Goal: Information Seeking & Learning: Check status

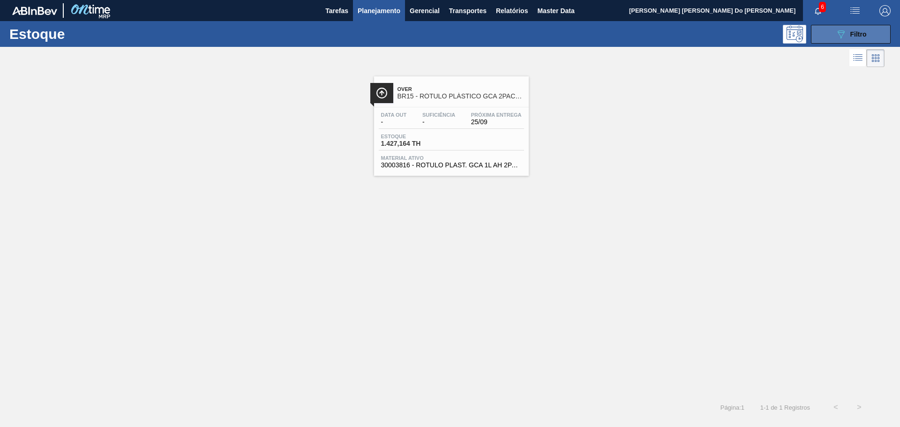
click at [850, 34] on span "Filtro" at bounding box center [858, 33] width 16 height 7
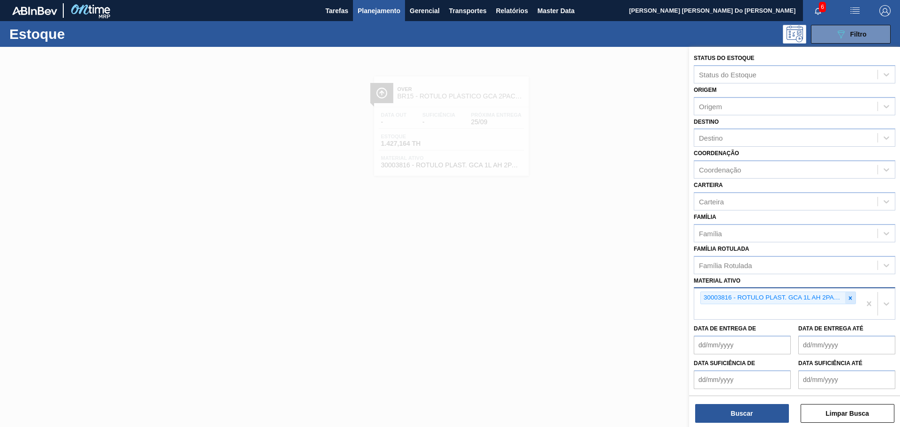
click at [851, 299] on icon at bounding box center [850, 298] width 7 height 7
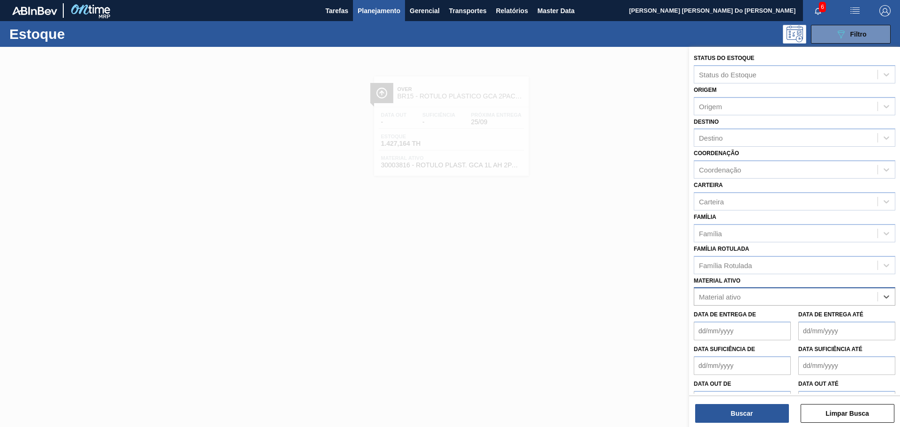
paste ativo "30003817"
type ativo "30003817"
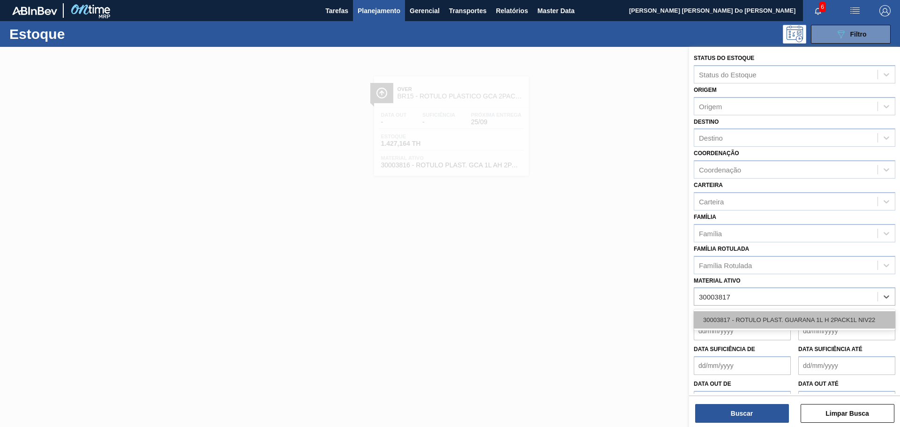
click at [745, 319] on div "30003817 - ROTULO PLAST. GUARANA 1L H 2PACK1L NIV22" at bounding box center [795, 319] width 202 height 17
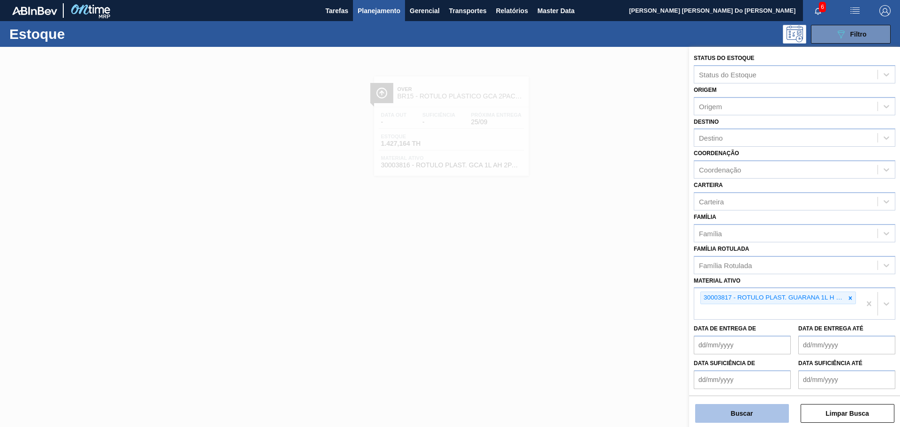
click at [748, 418] on button "Buscar" at bounding box center [742, 413] width 94 height 19
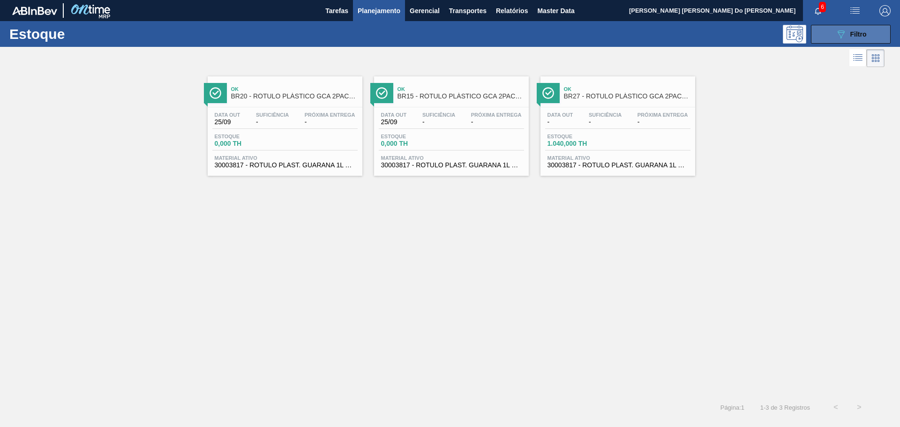
drag, startPoint x: 858, startPoint y: 35, endPoint x: 846, endPoint y: 36, distance: 11.8
click at [858, 34] on span "Filtro" at bounding box center [858, 33] width 16 height 7
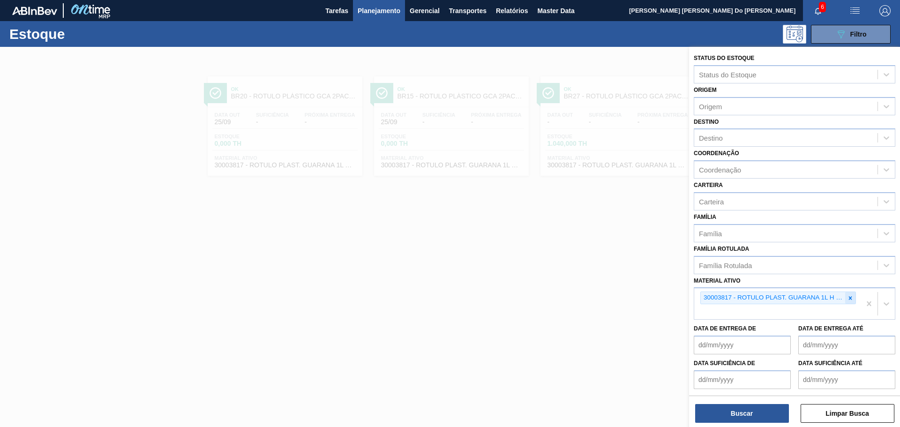
click at [847, 297] on icon at bounding box center [850, 298] width 7 height 7
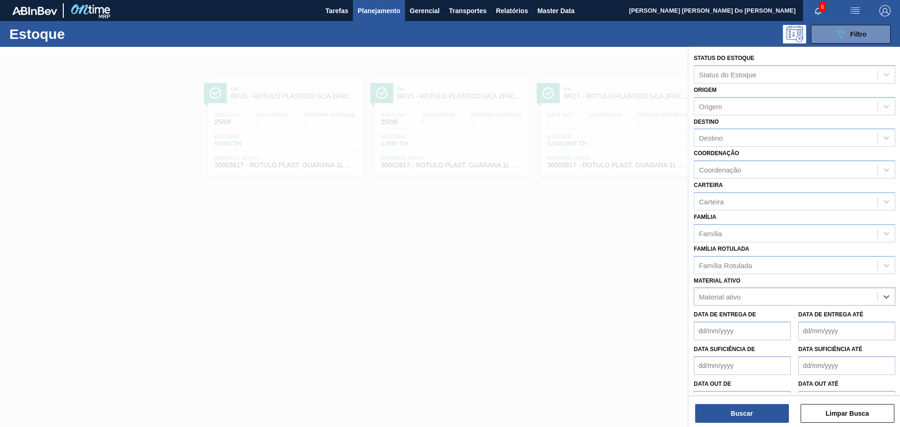
paste ativo "30003817"
type ativo "30003817"
click at [739, 321] on div "30003817 - ROTULO PLAST. GUARANA 1L H 2PACK1L NIV22" at bounding box center [795, 319] width 202 height 17
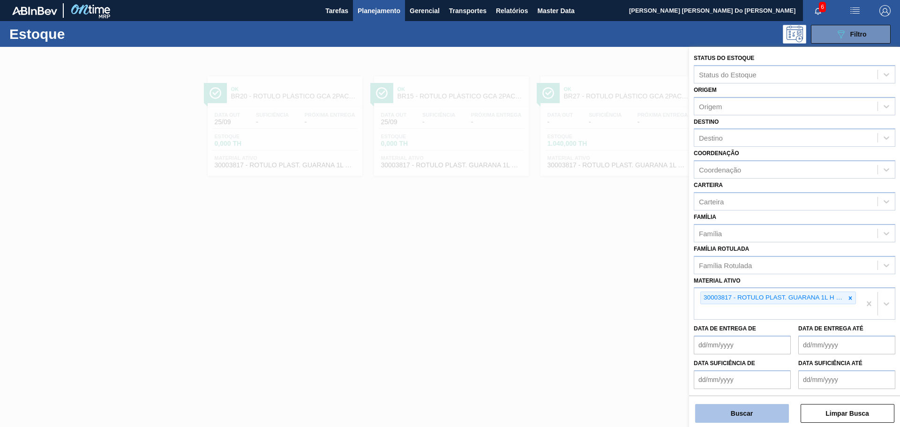
click at [760, 413] on button "Buscar" at bounding box center [742, 413] width 94 height 19
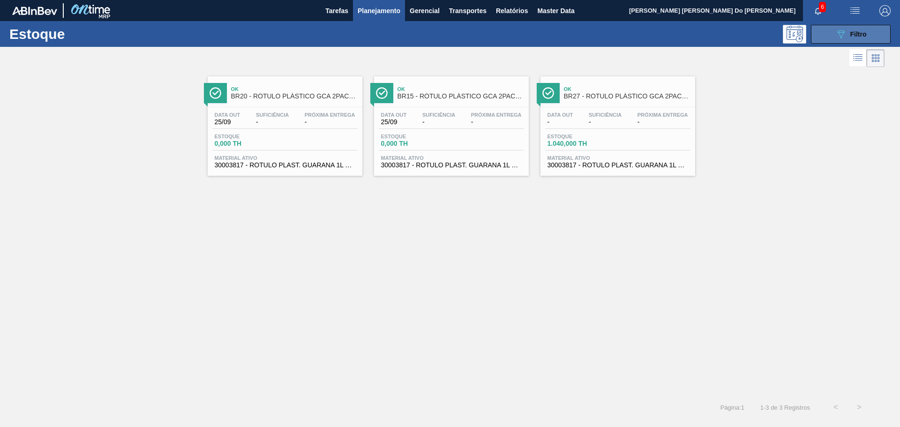
click at [845, 32] on icon "089F7B8B-B2A5-4AFE-B5C0-19BA573D28AC" at bounding box center [840, 34] width 11 height 11
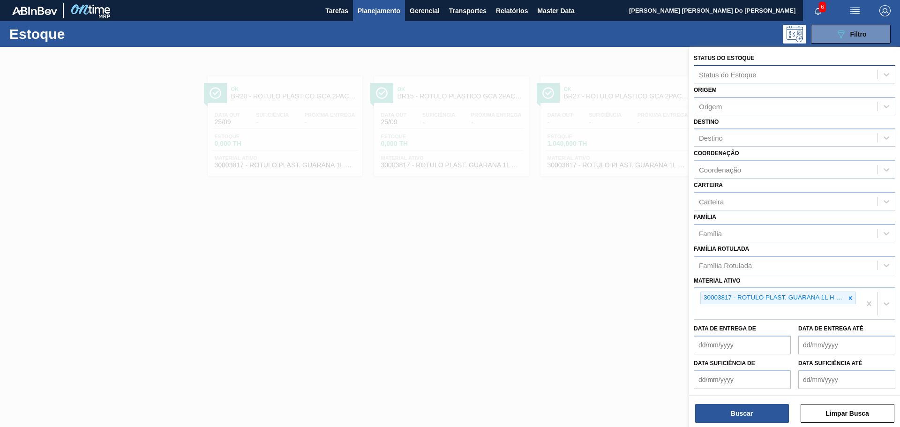
click at [728, 68] on div "Status do Estoque" at bounding box center [785, 74] width 183 height 14
click at [727, 68] on div "Status do Estoque" at bounding box center [785, 74] width 183 height 14
click at [644, 219] on div at bounding box center [450, 260] width 900 height 427
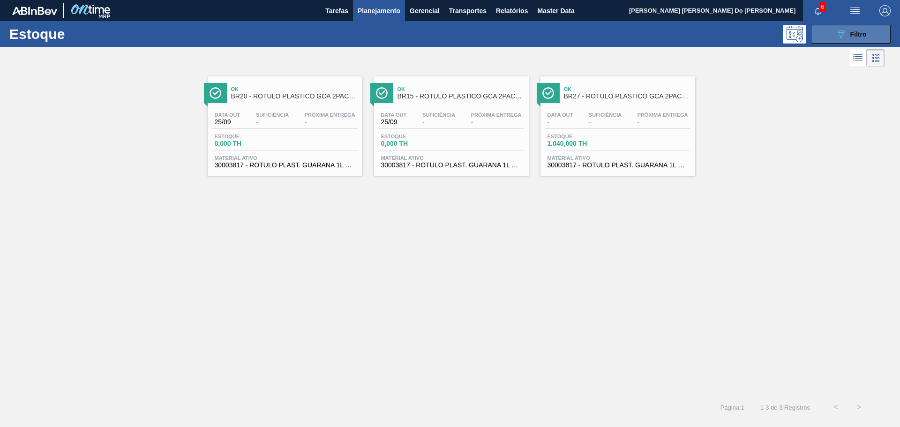
click at [854, 41] on button "089F7B8B-B2A5-4AFE-B5C0-19BA573D28AC Filtro" at bounding box center [851, 34] width 80 height 19
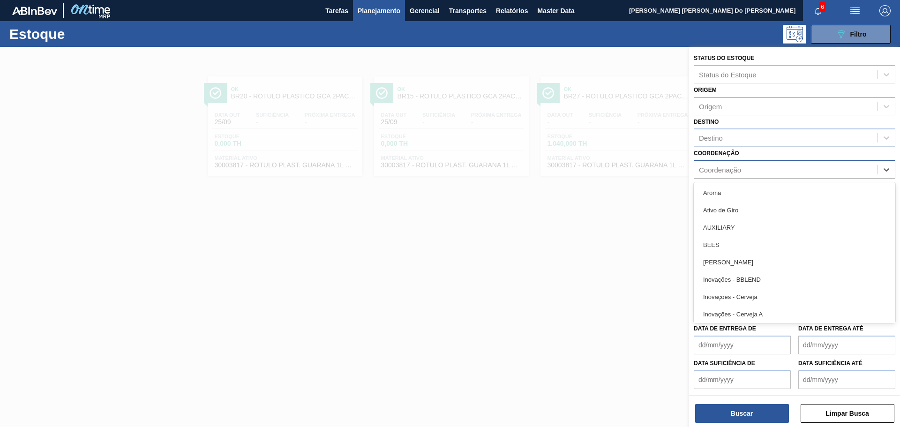
click at [716, 168] on div "Coordenação" at bounding box center [720, 170] width 42 height 8
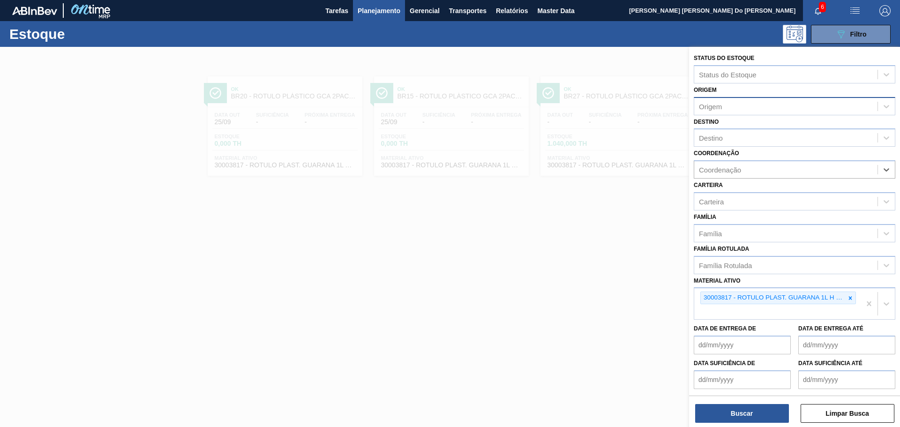
click at [710, 109] on div "Origem" at bounding box center [710, 106] width 23 height 8
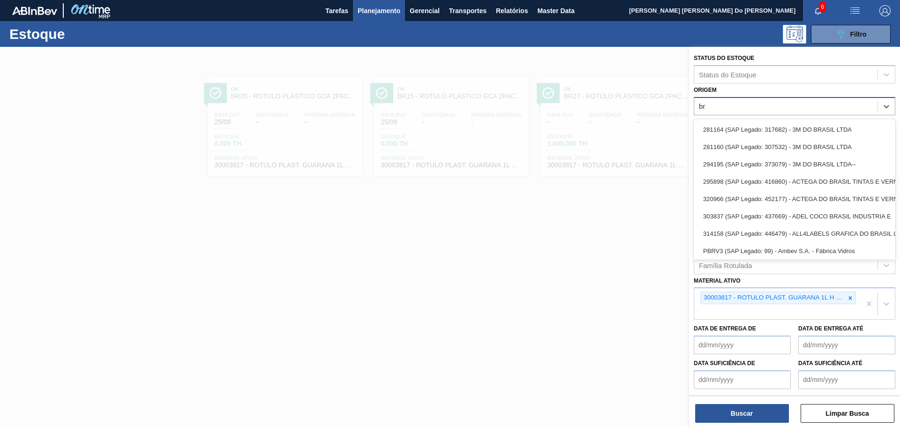
type input "br18"
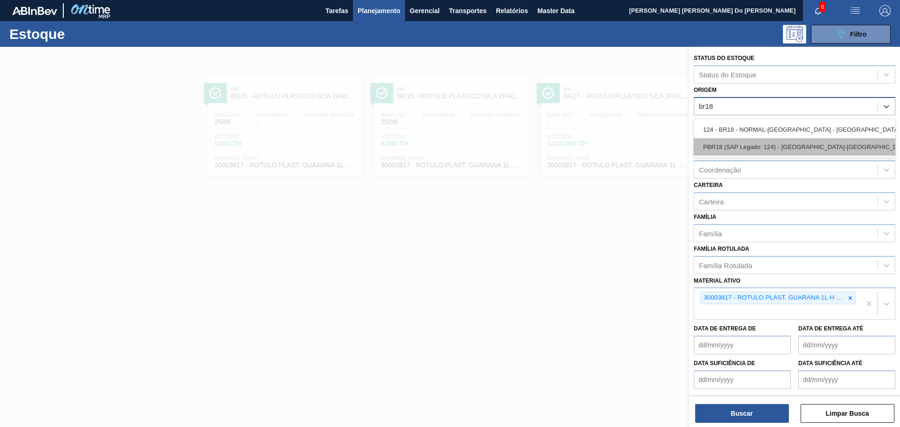
click at [752, 146] on div "PBR18 (SAP Legado: 124) - BR18-Pernambuco" at bounding box center [795, 146] width 202 height 17
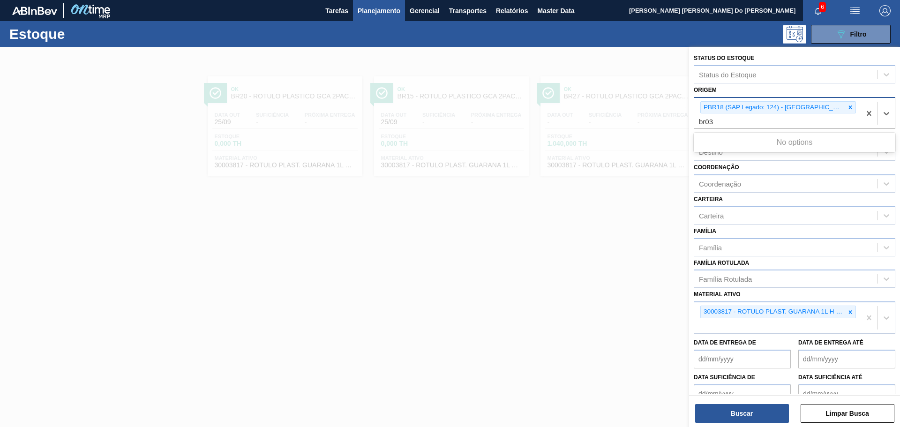
type input "br03"
click at [743, 123] on div "Status do Estoque Status do Estoque Origem option PBR18 (SAP Legado: 124) - BR1…" at bounding box center [794, 245] width 211 height 396
click at [855, 108] on div "PBR18 (SAP Legado: 124) - BR18-Pernambuco" at bounding box center [777, 113] width 166 height 31
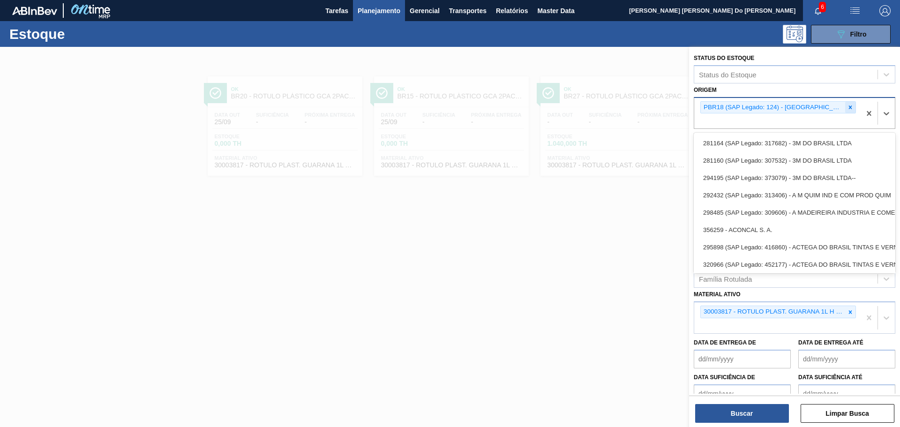
click at [849, 107] on icon at bounding box center [850, 106] width 3 height 3
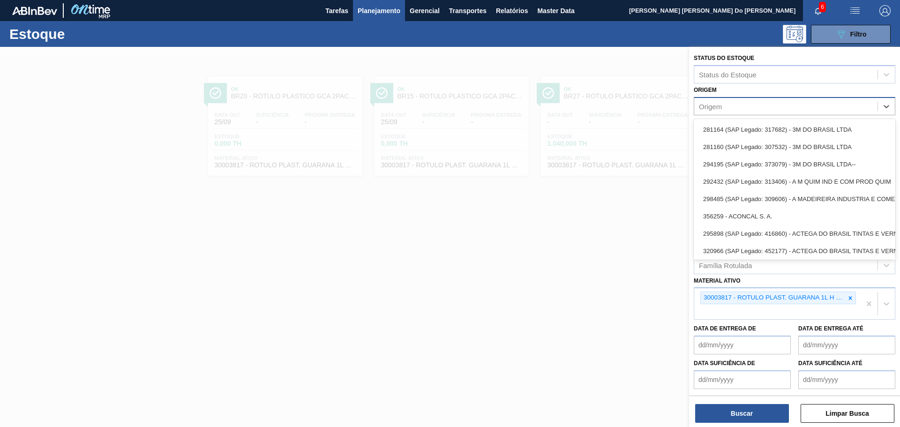
click at [641, 196] on div at bounding box center [450, 260] width 900 height 427
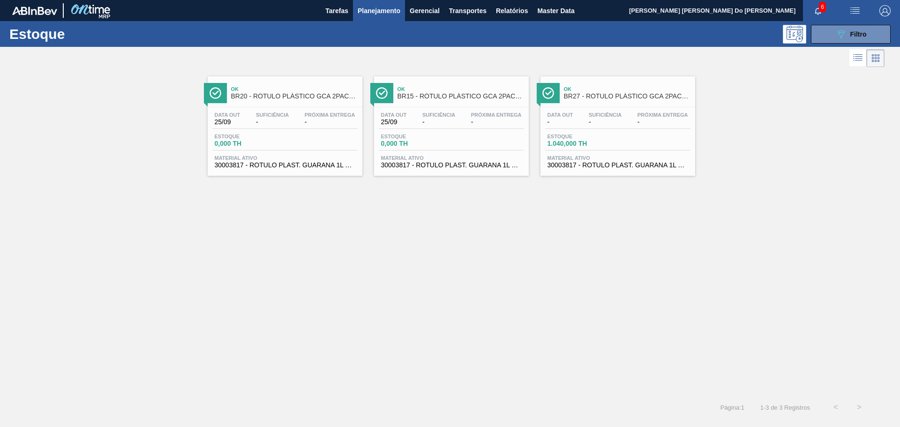
click at [871, 24] on div "Estoque 089F7B8B-B2A5-4AFE-B5C0-19BA573D28AC Filtro" at bounding box center [450, 34] width 900 height 26
click at [862, 36] on span "Filtro" at bounding box center [858, 33] width 16 height 7
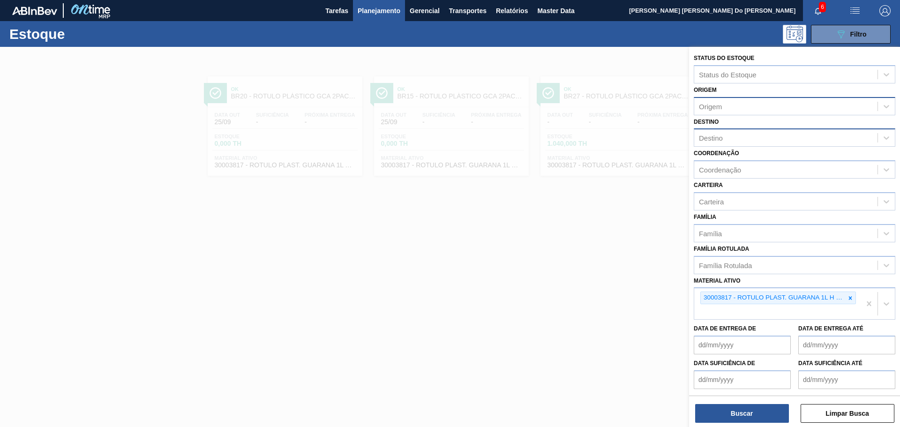
click at [730, 139] on div "Destino" at bounding box center [785, 138] width 183 height 14
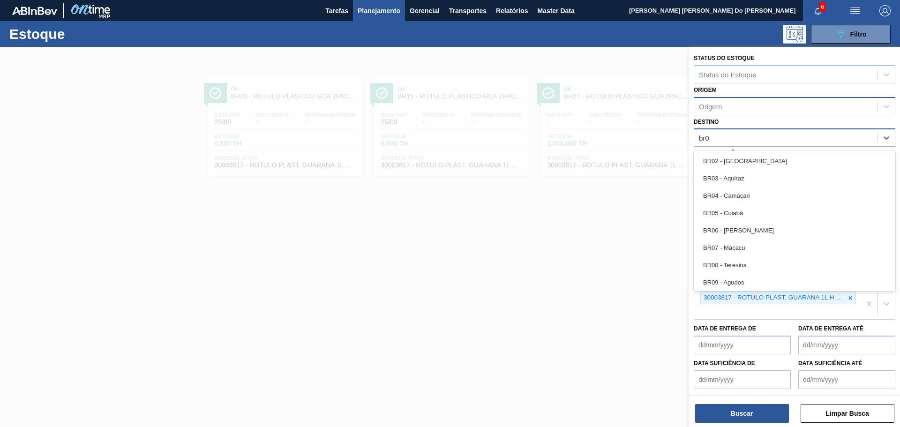
type input "br03"
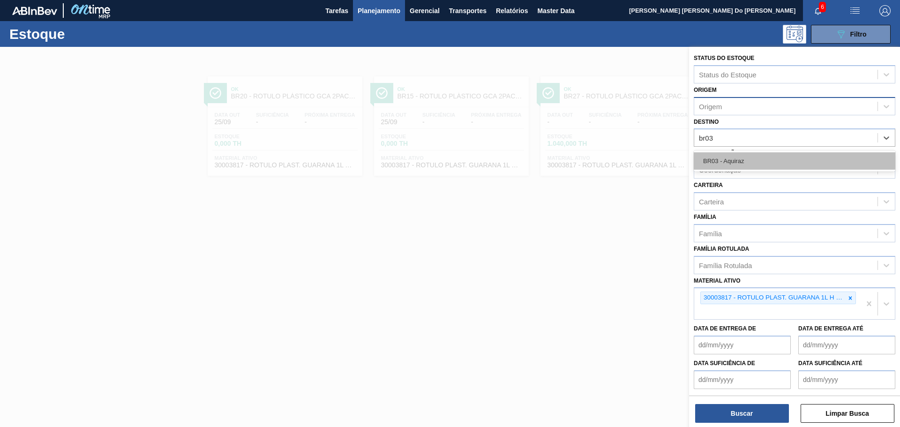
click at [728, 157] on div "BR03 - Aquiraz" at bounding box center [795, 160] width 202 height 17
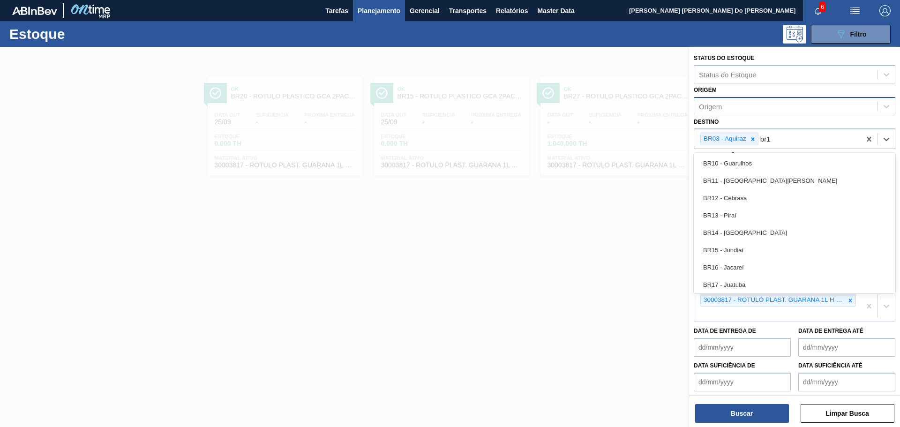
type input "br18"
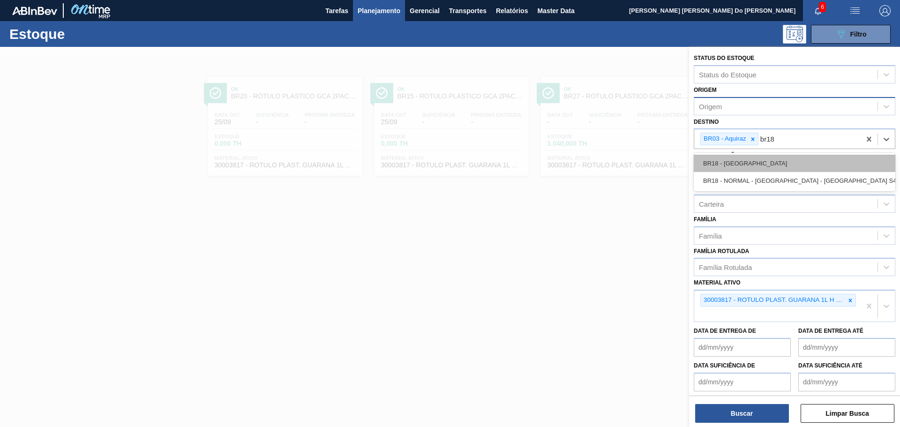
click at [755, 164] on div "BR18 - [GEOGRAPHIC_DATA]" at bounding box center [795, 163] width 202 height 17
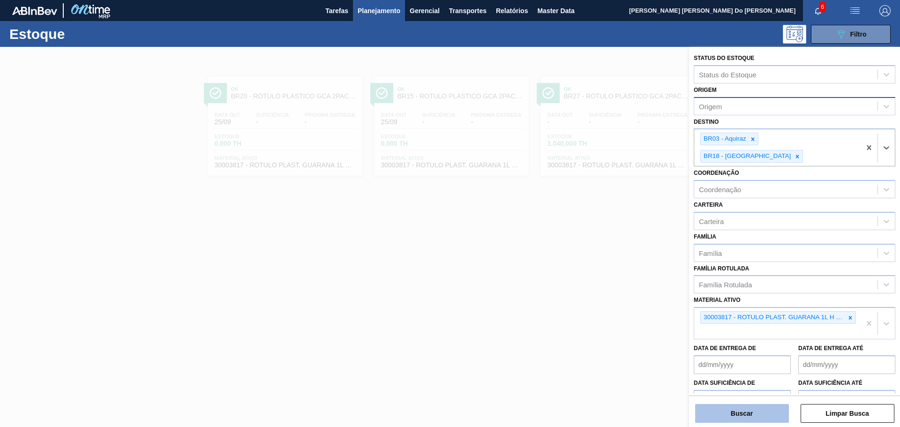
click at [754, 415] on button "Buscar" at bounding box center [742, 413] width 94 height 19
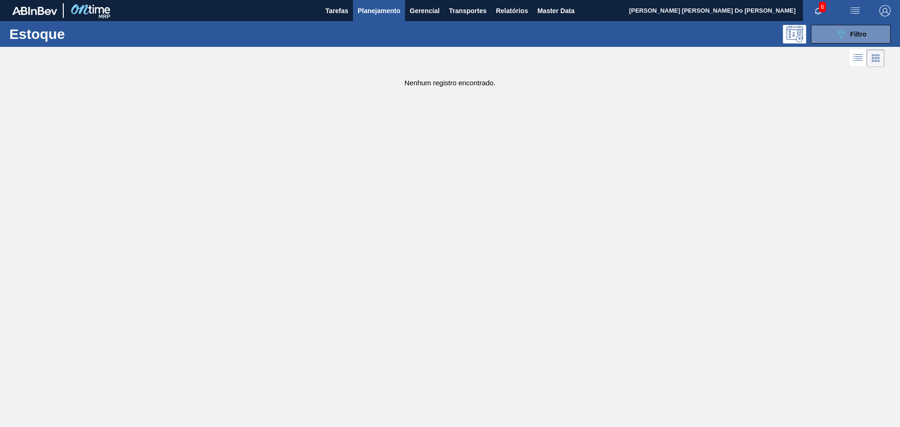
click at [881, 7] on img "button" at bounding box center [884, 10] width 11 height 11
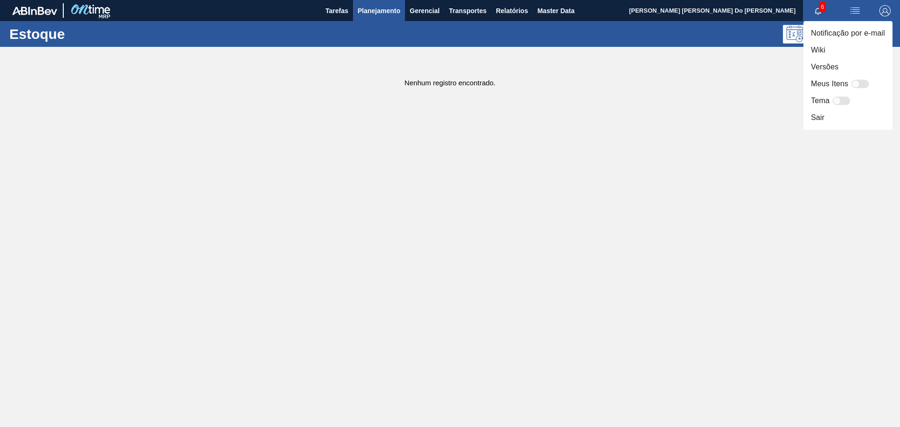
click at [858, 83] on div at bounding box center [855, 84] width 8 height 8
checkbox input "false"
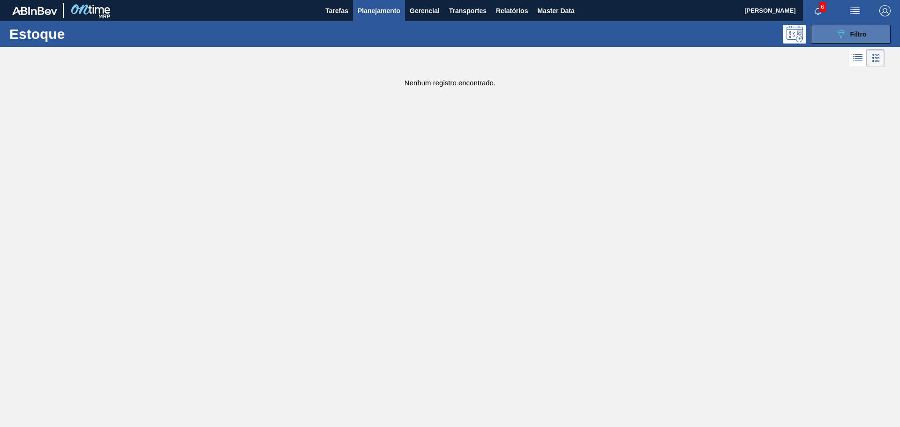
click at [856, 29] on div "089F7B8B-B2A5-4AFE-B5C0-19BA573D28AC Filtro" at bounding box center [850, 34] width 31 height 11
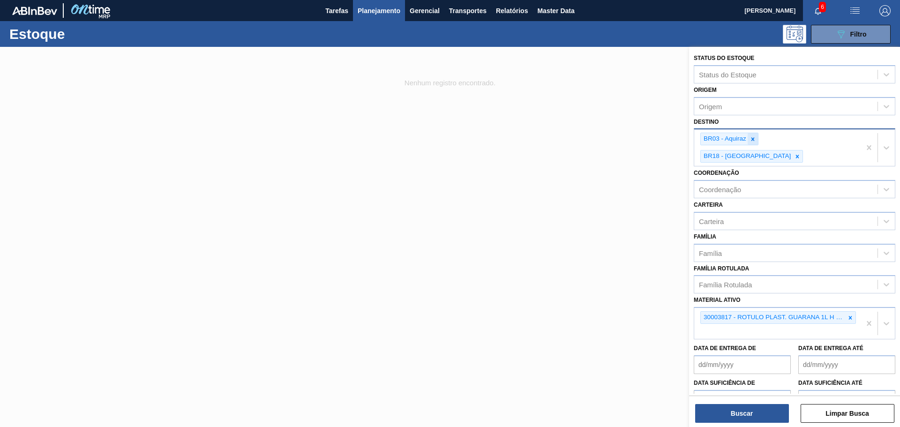
click at [754, 139] on icon at bounding box center [752, 139] width 7 height 7
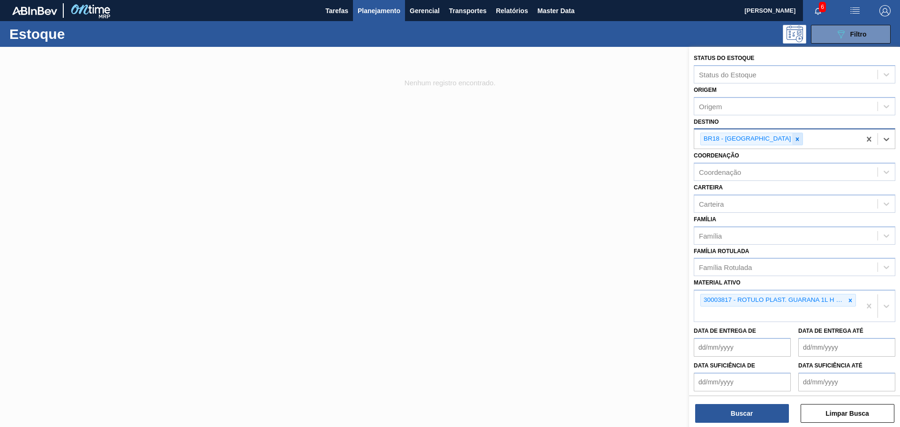
click at [794, 140] on icon at bounding box center [797, 139] width 7 height 7
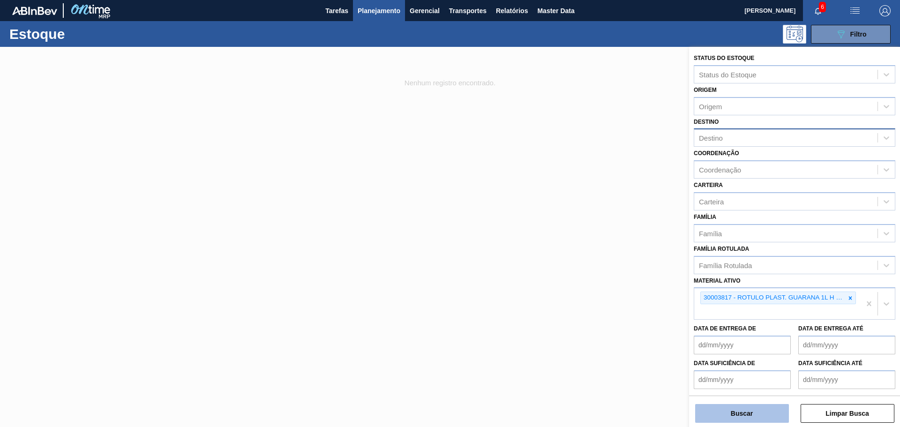
click at [760, 412] on button "Buscar" at bounding box center [742, 413] width 94 height 19
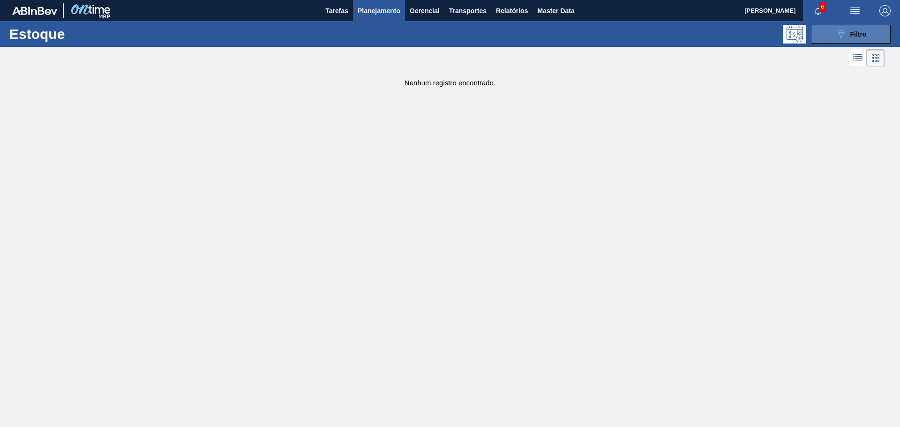
click at [855, 36] on span "Filtro" at bounding box center [858, 33] width 16 height 7
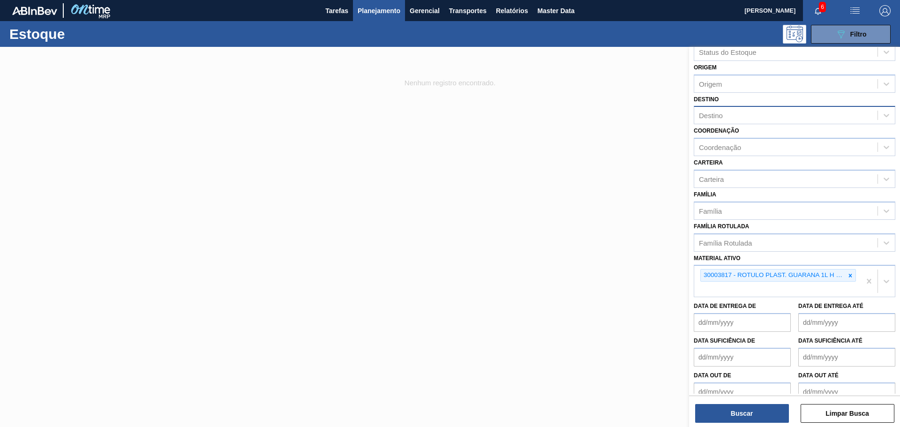
scroll to position [35, 0]
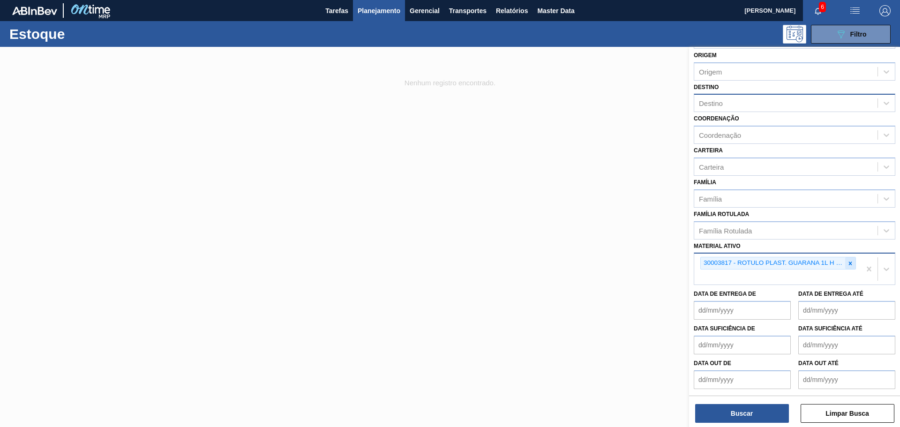
click at [847, 262] on icon at bounding box center [850, 263] width 7 height 7
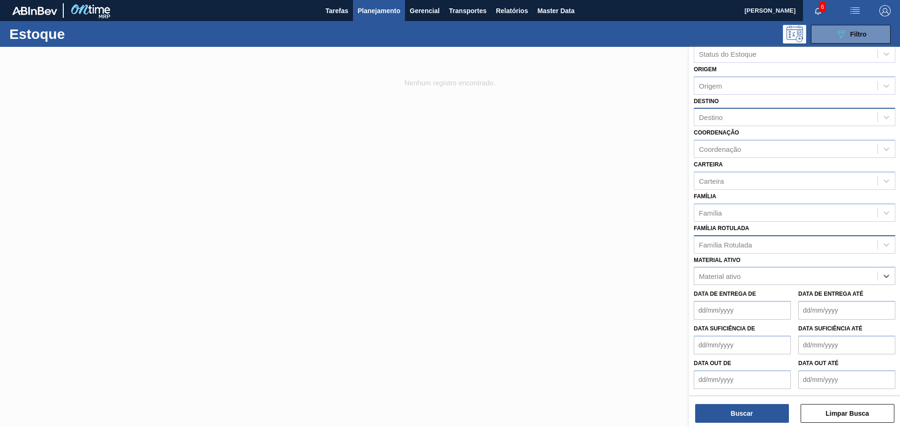
click at [714, 247] on div "Família Rotulada" at bounding box center [725, 244] width 53 height 8
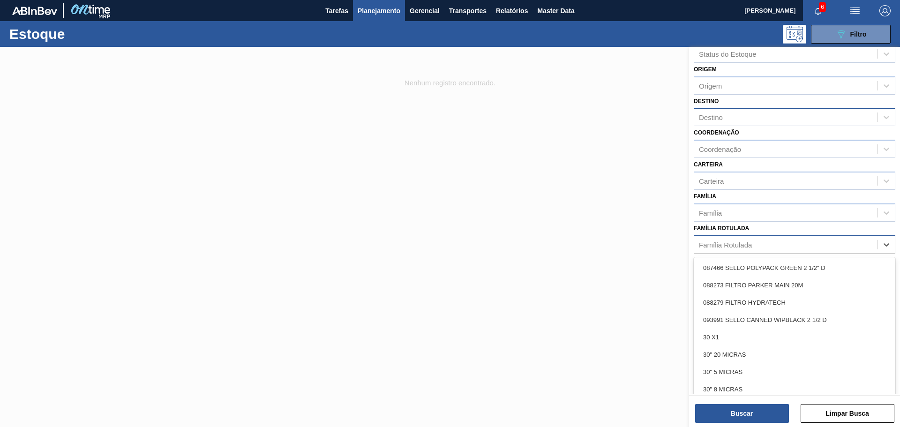
paste Rotulada "30003817"
type Rotulada "30003817"
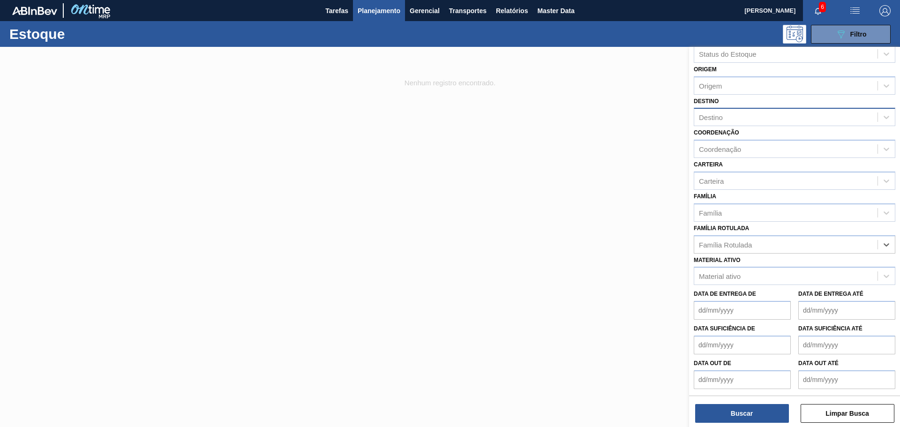
drag, startPoint x: 738, startPoint y: 242, endPoint x: 635, endPoint y: 242, distance: 103.1
click at [689, 242] on div "Status do Estoque Status do Estoque Origem Origem Destino Destino Coordenação C…" at bounding box center [794, 260] width 211 height 427
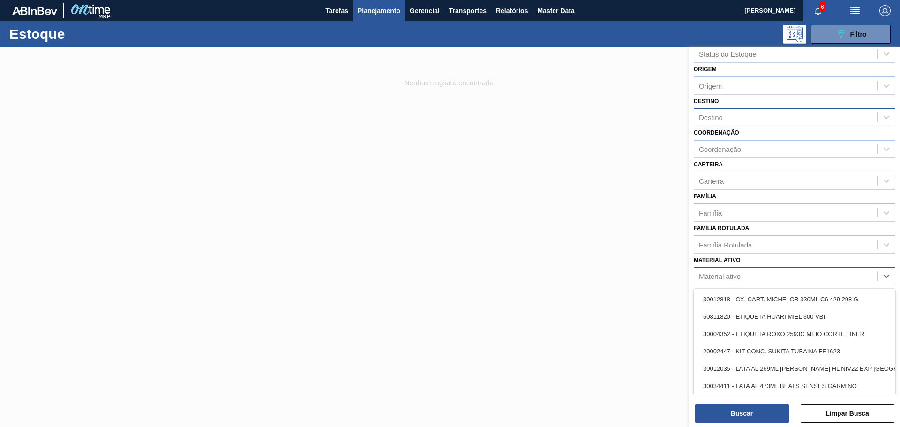
click at [722, 275] on div "Material ativo" at bounding box center [720, 276] width 42 height 8
paste ativo "30003817"
type ativo "30003817"
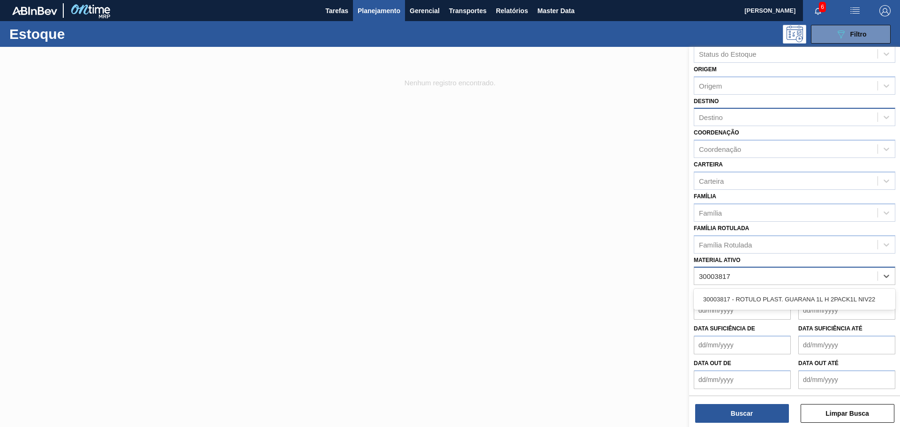
drag, startPoint x: 744, startPoint y: 297, endPoint x: 751, endPoint y: 296, distance: 6.6
click at [745, 297] on div "30003817 - ROTULO PLAST. GUARANA 1L H 2PACK1L NIV22" at bounding box center [795, 299] width 202 height 17
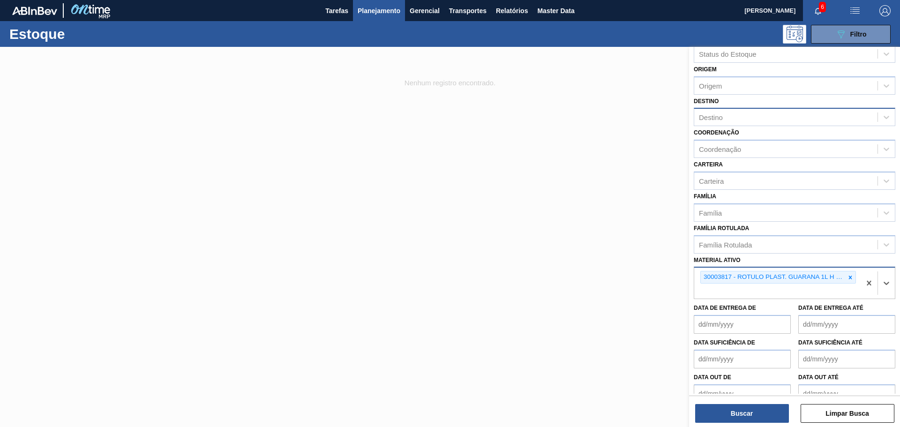
paste ativo "30003817"
type ativo "30003817"
click at [734, 290] on div "30003817 - ROTULO PLAST. GUARANA 1L H 2PACK1L NIV22" at bounding box center [777, 283] width 166 height 31
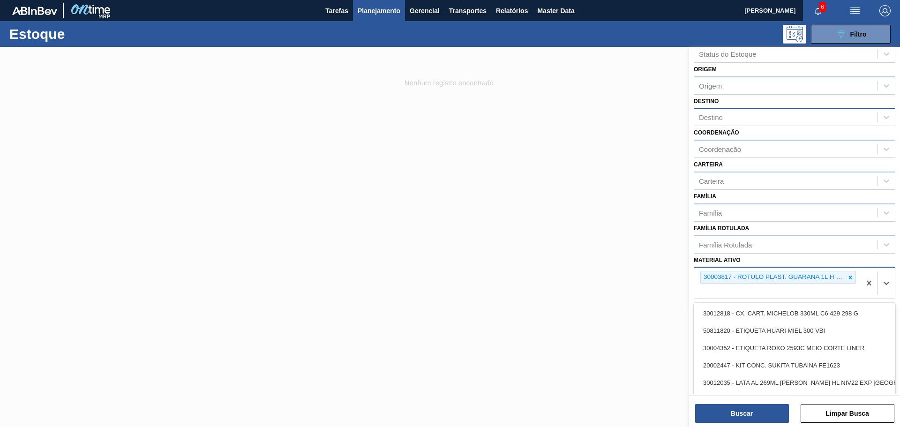
click at [744, 287] on div "30003817 - ROTULO PLAST. GUARANA 1L H 2PACK1L NIV22" at bounding box center [777, 283] width 166 height 31
paste ativo "30034315"
type ativo "30034315"
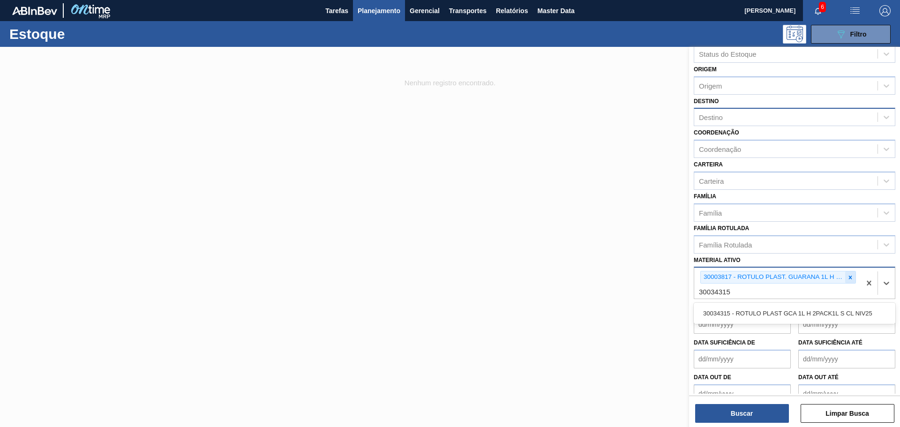
click at [849, 278] on icon at bounding box center [850, 277] width 3 height 3
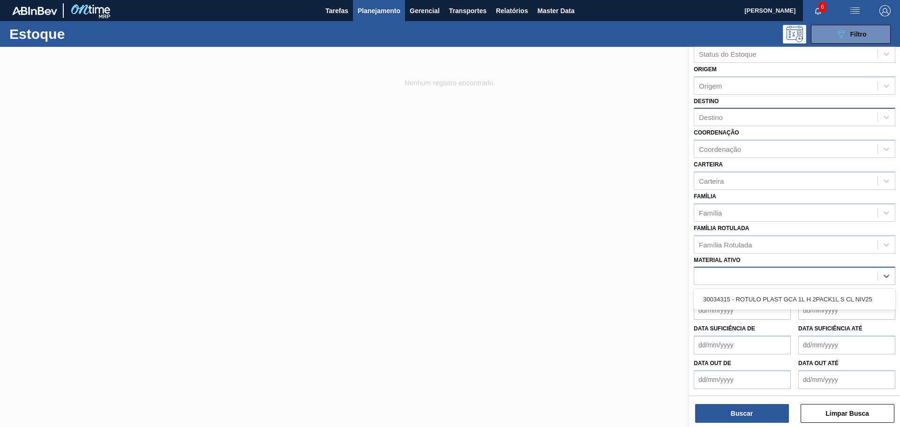
click at [792, 282] on div "30034315" at bounding box center [785, 276] width 183 height 14
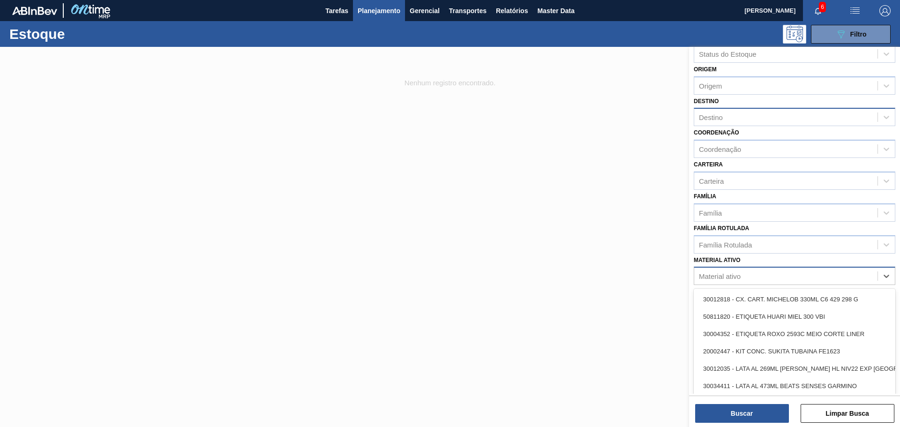
click at [755, 278] on div "Material ativo" at bounding box center [785, 276] width 183 height 14
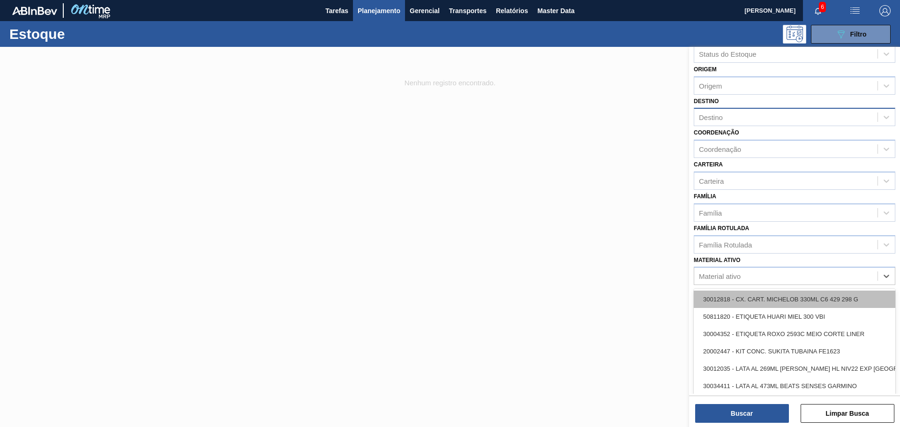
paste ativo "30034315"
type ativo "30034315"
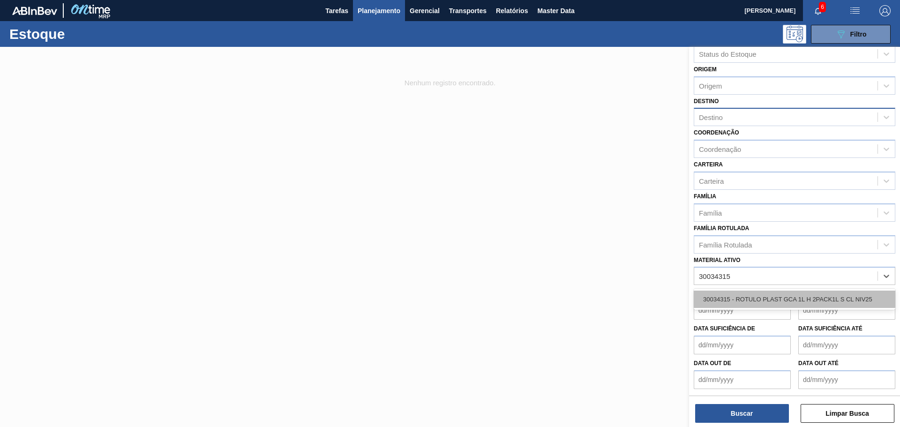
click at [747, 297] on div "30034315 - ROTULO PLAST GCA 1L H 2PACK1L S CL NIV25" at bounding box center [795, 299] width 202 height 17
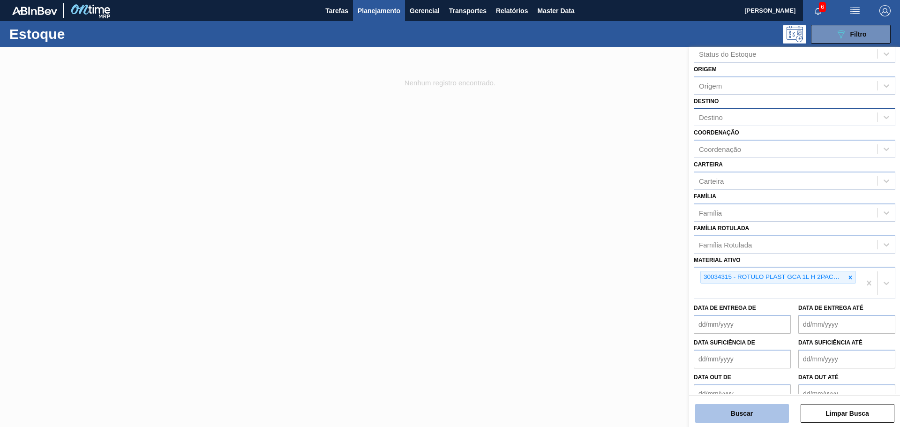
click at [744, 409] on button "Buscar" at bounding box center [742, 413] width 94 height 19
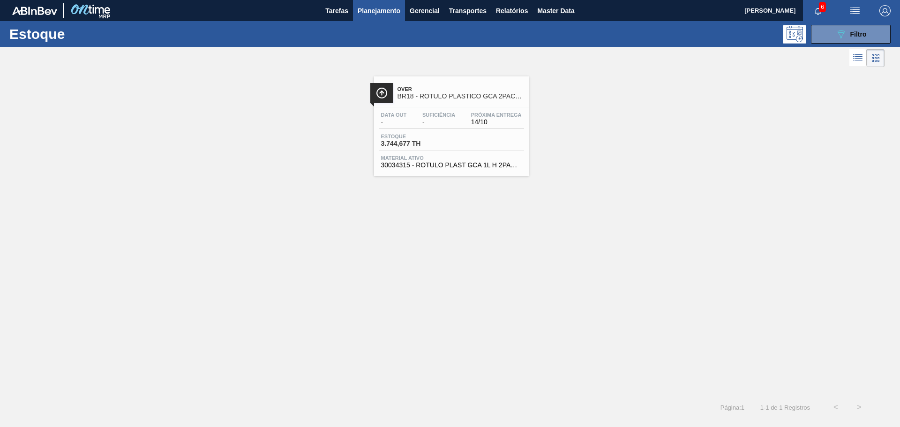
click at [423, 150] on div "Data out - Suficiência - Próxima Entrega 14/10 Estoque 3.744,677 TH Material at…" at bounding box center [451, 139] width 155 height 64
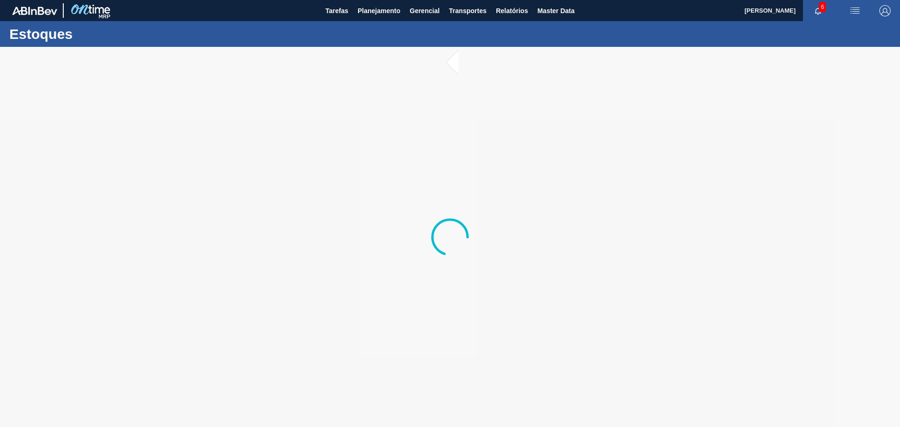
click at [454, 66] on div at bounding box center [450, 237] width 900 height 380
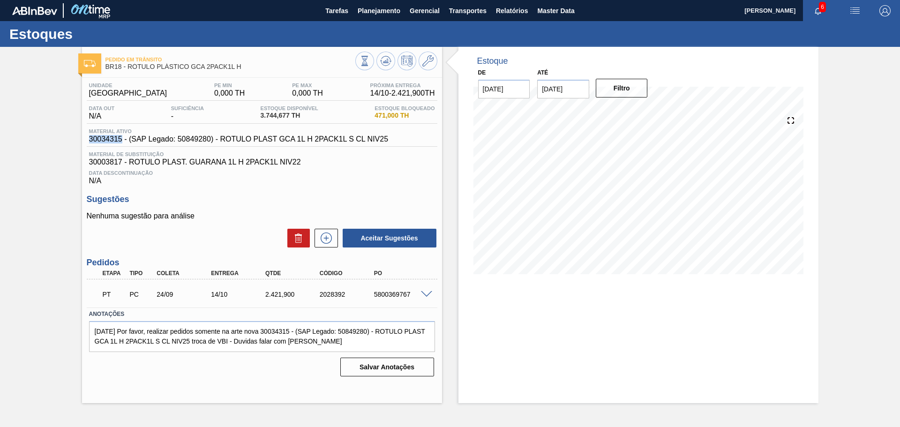
drag, startPoint x: 122, startPoint y: 139, endPoint x: 88, endPoint y: 143, distance: 34.5
click at [88, 143] on div "Material ativo 30034315 - (SAP Legado: 50849280) - ROTULO PLAST GCA 1L H 2PACK1…" at bounding box center [239, 135] width 304 height 15
copy span "30034315"
click at [388, 15] on span "Planejamento" at bounding box center [379, 10] width 43 height 11
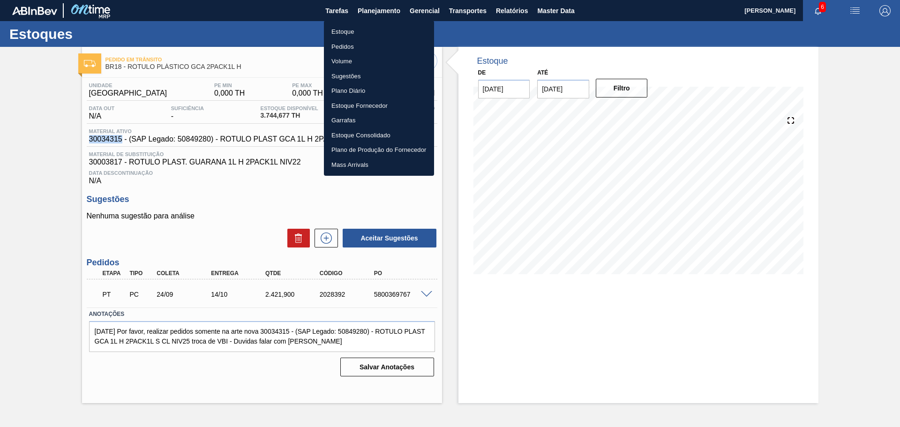
drag, startPoint x: 357, startPoint y: 34, endPoint x: 409, endPoint y: 44, distance: 53.5
click at [357, 33] on li "Estoque" at bounding box center [379, 31] width 110 height 15
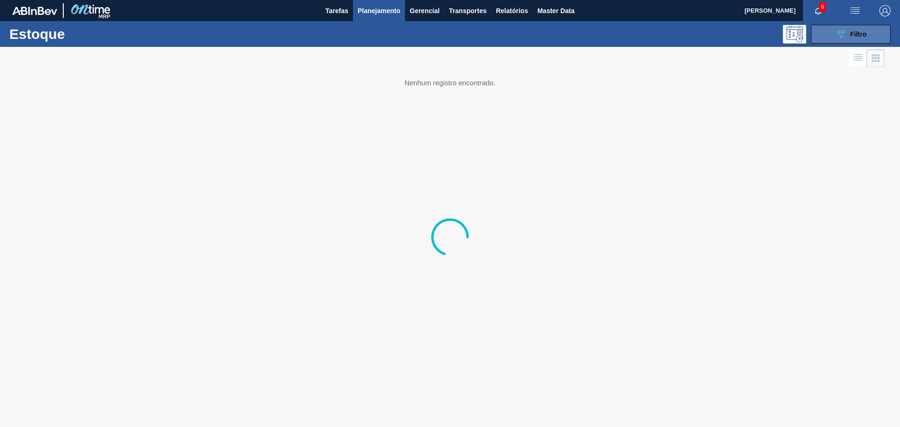
click at [838, 31] on icon "089F7B8B-B2A5-4AFE-B5C0-19BA573D28AC" at bounding box center [840, 34] width 11 height 11
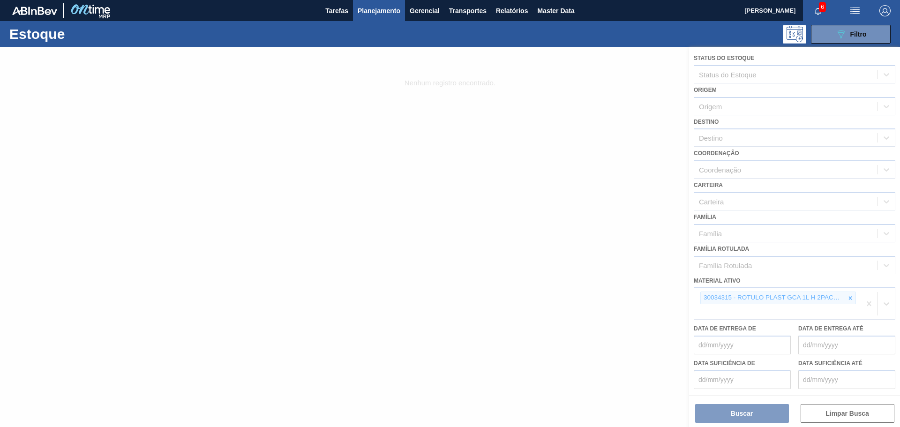
click at [738, 414] on div at bounding box center [450, 237] width 900 height 380
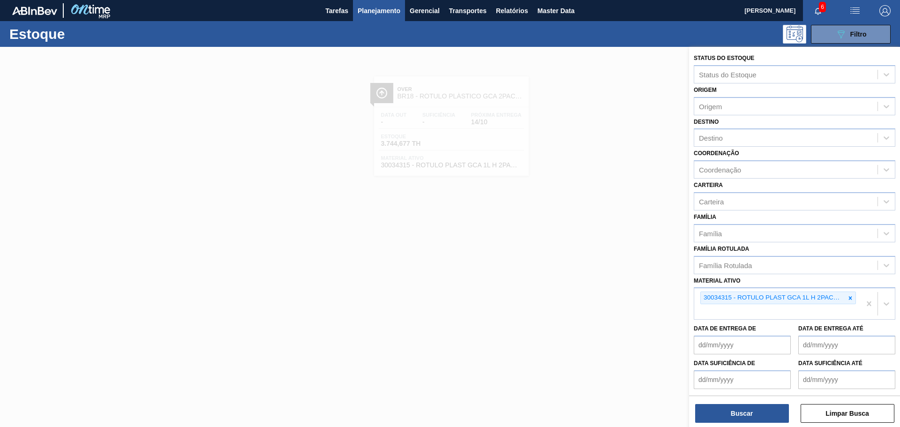
click at [507, 256] on div at bounding box center [450, 260] width 900 height 427
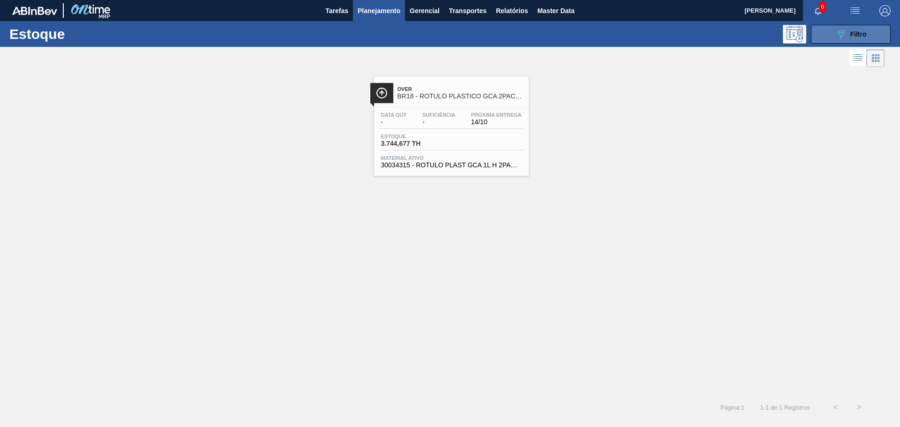
click at [847, 31] on div "089F7B8B-B2A5-4AFE-B5C0-19BA573D28AC Filtro" at bounding box center [850, 34] width 31 height 11
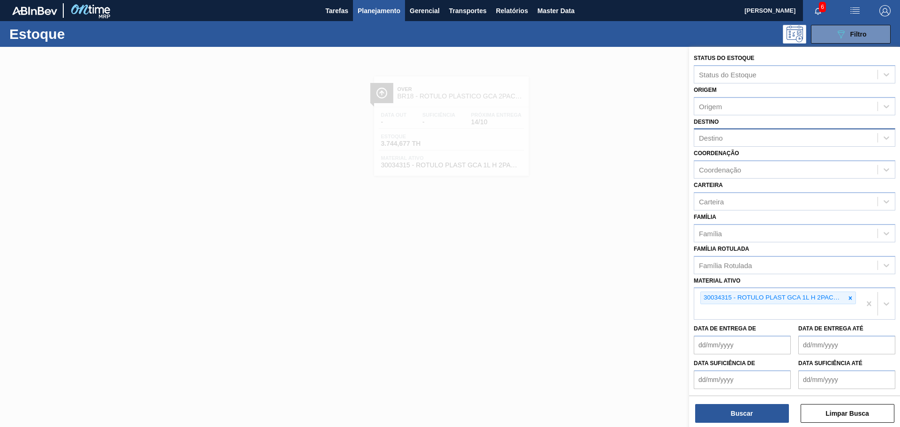
click at [715, 142] on div "Destino" at bounding box center [711, 138] width 24 height 8
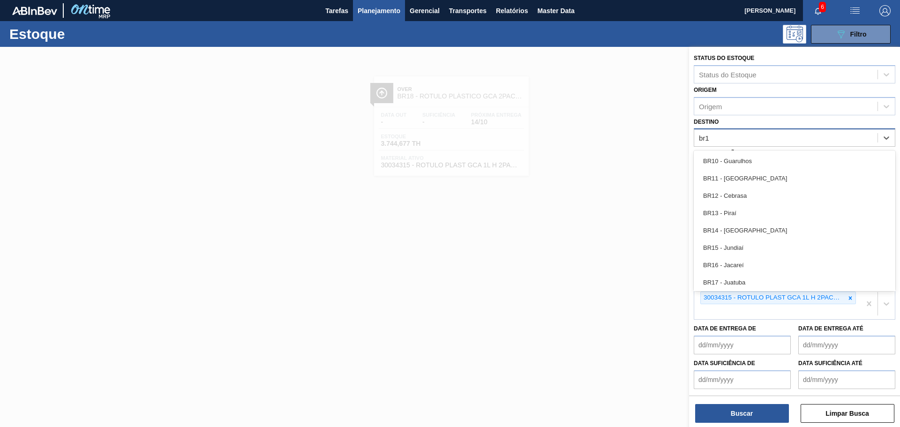
type input "br18"
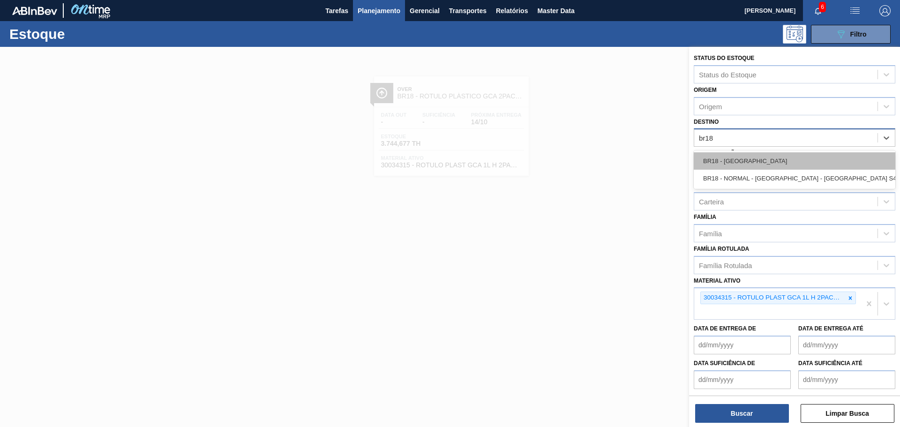
click at [740, 157] on div "BR18 - [GEOGRAPHIC_DATA]" at bounding box center [795, 160] width 202 height 17
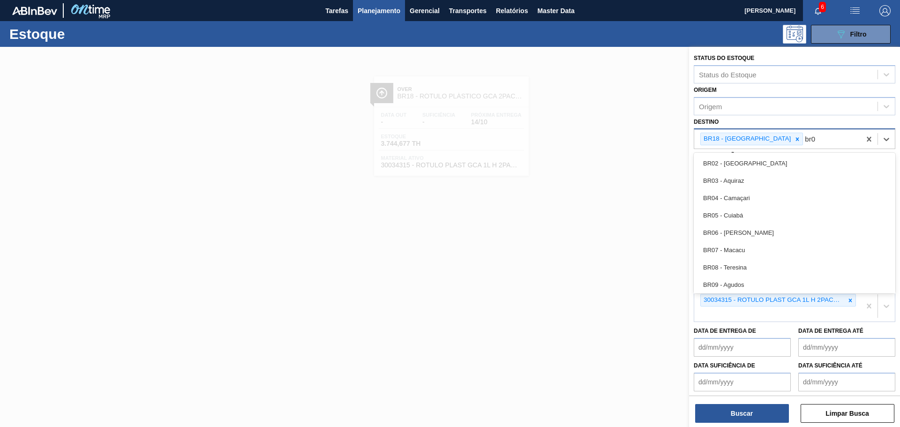
type input "br03"
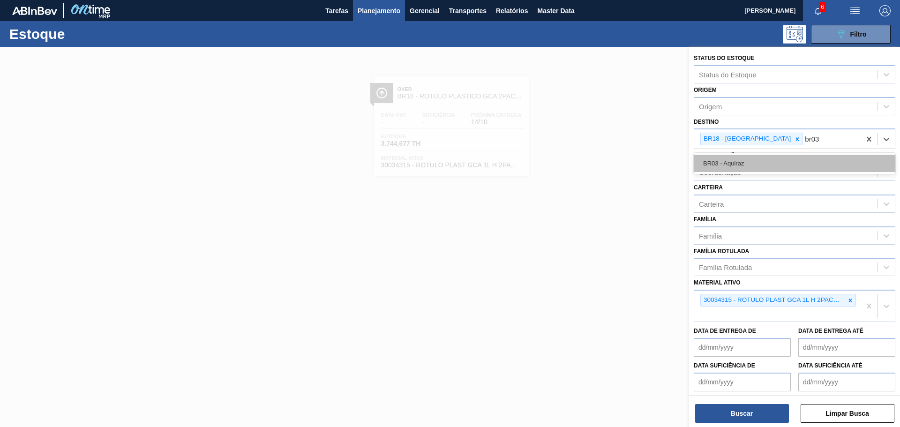
click at [743, 159] on div "BR03 - Aquiraz" at bounding box center [795, 163] width 202 height 17
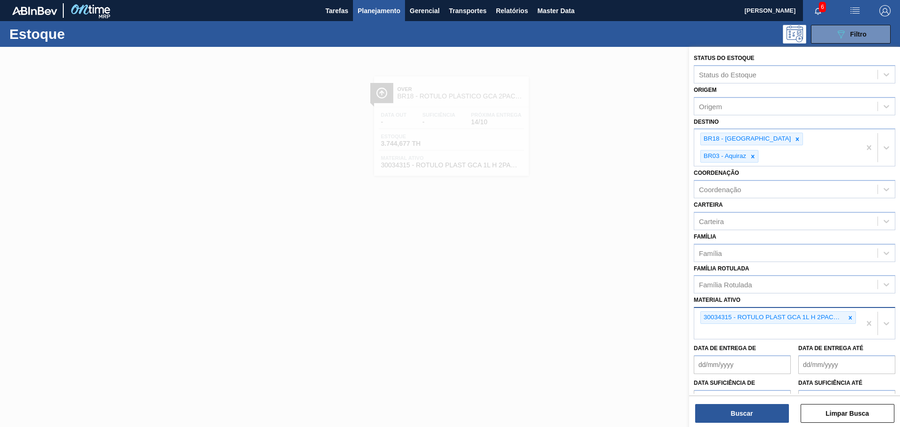
click at [716, 308] on div "30034315 - ROTULO PLAST GCA 1L H 2PACK1L S CL NIV25" at bounding box center [777, 323] width 166 height 31
paste ativo "30003817"
type ativo "30003817"
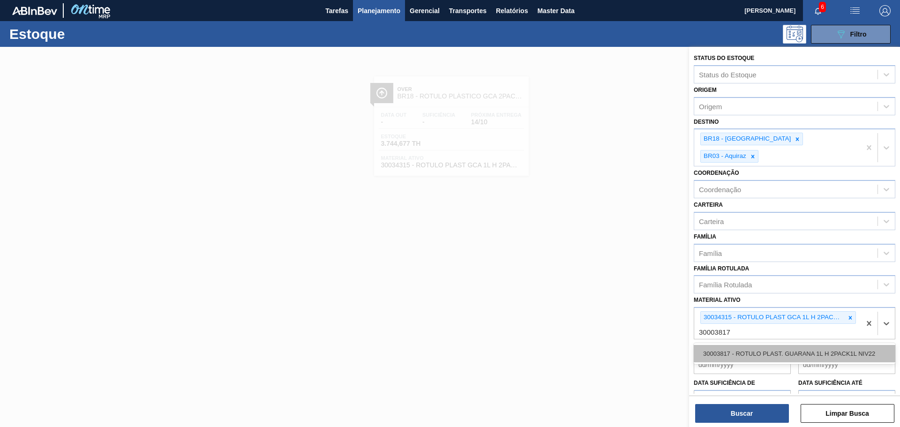
click at [740, 345] on div "30003817 - ROTULO PLAST. GUARANA 1L H 2PACK1L NIV22" at bounding box center [795, 353] width 202 height 17
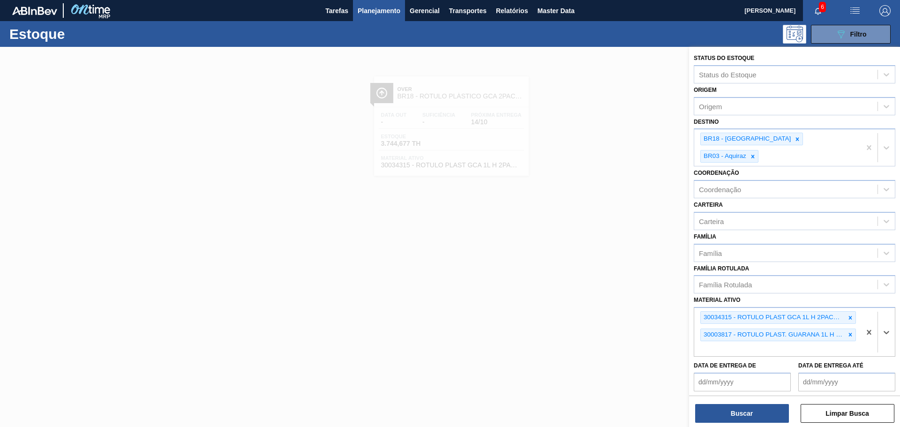
click at [736, 426] on div "Status do Estoque Status do Estoque Origem Origem Destino BR18 - [GEOGRAPHIC_DA…" at bounding box center [794, 238] width 211 height 382
click at [741, 418] on button "Buscar" at bounding box center [742, 413] width 94 height 19
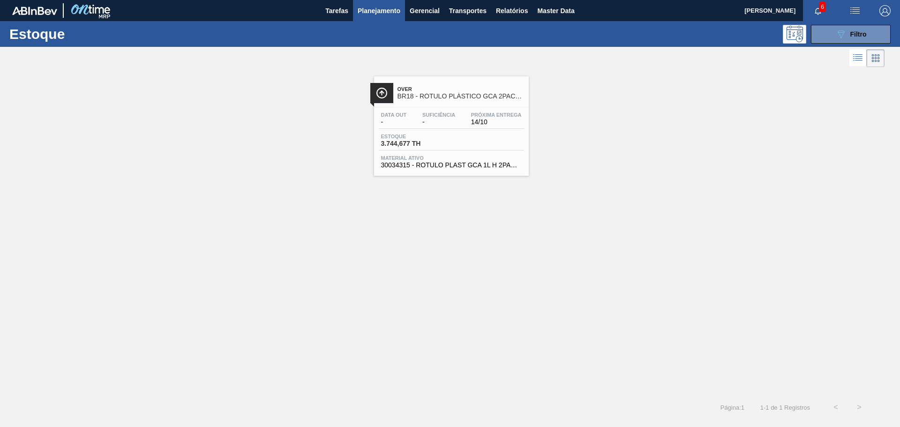
click at [494, 125] on span "14/10" at bounding box center [496, 122] width 51 height 7
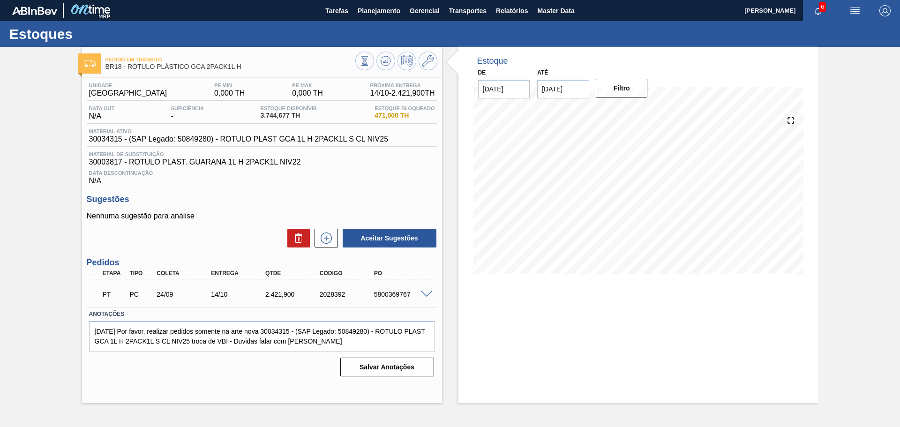
click at [484, 349] on div "Estoque De [DATE] Até [DATE] Filtro 12/10 Projeção de Estoque 1,744.661 [DOMAIN…" at bounding box center [638, 225] width 360 height 356
click at [523, 336] on div "Estoque De [DATE] Até [DATE] Filtro 29/09 Projeção de Estoque 3,744.677 [DOMAIN…" at bounding box center [638, 225] width 360 height 356
